Goal: Task Accomplishment & Management: Manage account settings

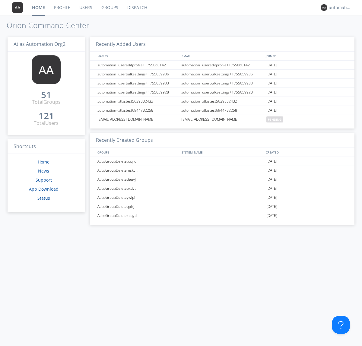
click at [62, 8] on link "Profile" at bounding box center [62, 7] width 25 height 15
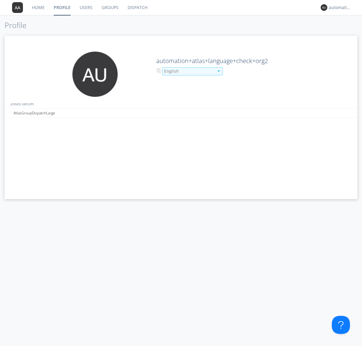
click at [188, 71] on div "English" at bounding box center [189, 71] width 50 height 6
click at [86, 8] on link "Users" at bounding box center [86, 7] width 22 height 15
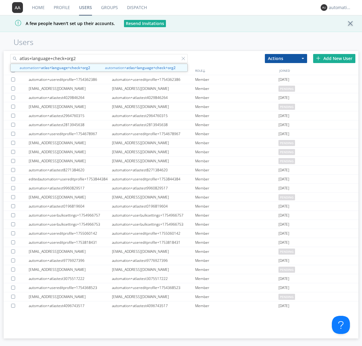
type input "atlas+language+check+org2"
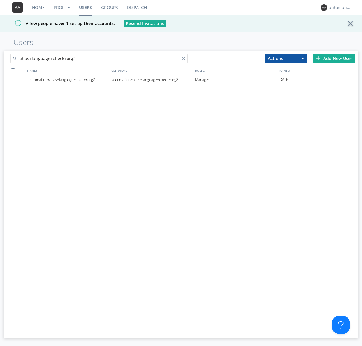
click at [153, 79] on div "automation+atlas+language+check+org2" at bounding box center [153, 79] width 83 height 9
click at [62, 8] on link "Profile" at bounding box center [61, 7] width 25 height 15
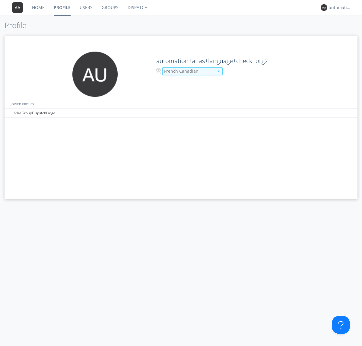
click at [188, 71] on div "French Canadian" at bounding box center [189, 71] width 50 height 6
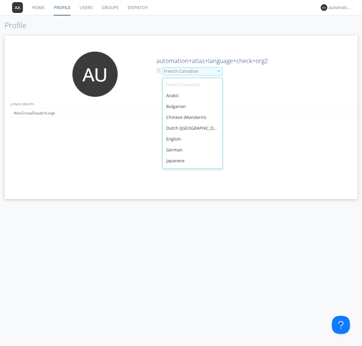
click at [191, 134] on div "English" at bounding box center [193, 139] width 60 height 11
click at [86, 8] on link "Users" at bounding box center [86, 7] width 22 height 15
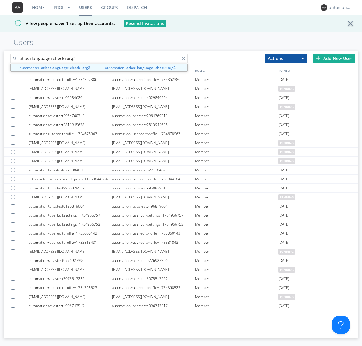
type input "atlas+language+check+org2"
